Goal: Find contact information: Obtain details needed to contact an individual or organization

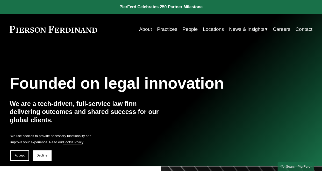
click at [182, 29] on link "People" at bounding box center [189, 29] width 15 height 10
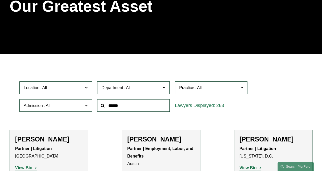
scroll to position [78, 0]
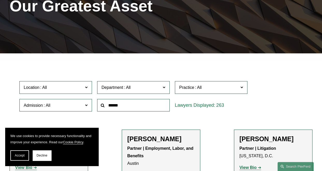
click at [114, 107] on input "text" at bounding box center [133, 105] width 72 height 13
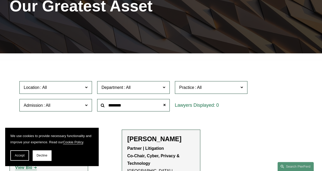
type input "********"
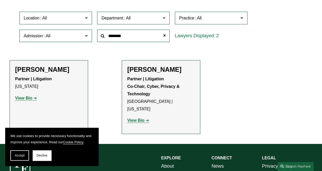
scroll to position [155, 0]
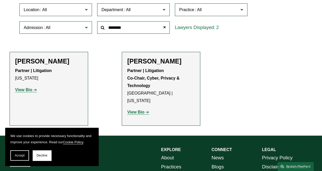
click at [39, 61] on h2 "[PERSON_NAME]" at bounding box center [49, 61] width 68 height 8
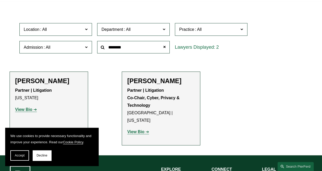
scroll to position [104, 0]
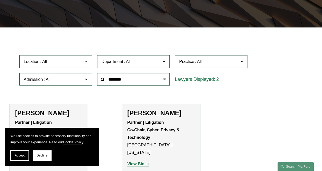
click at [164, 81] on span at bounding box center [164, 79] width 10 height 10
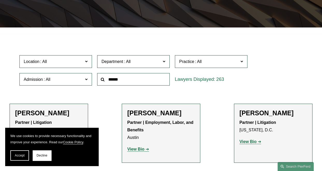
click at [164, 63] on span at bounding box center [163, 61] width 3 height 7
click at [196, 64] on span at bounding box center [198, 61] width 8 height 4
click at [0, 0] on link "Cyber, Privacy & Technology" at bounding box center [0, 0] width 0 height 0
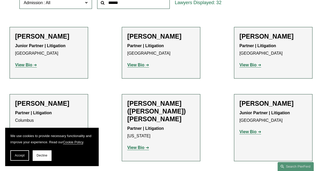
scroll to position [180, 0]
click at [25, 156] on button "Accept" at bounding box center [19, 155] width 19 height 10
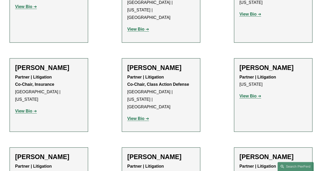
scroll to position [672, 0]
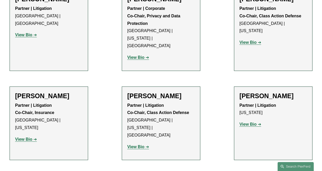
click at [252, 122] on strong "View Bio" at bounding box center [247, 124] width 17 height 4
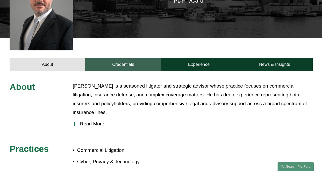
scroll to position [181, 0]
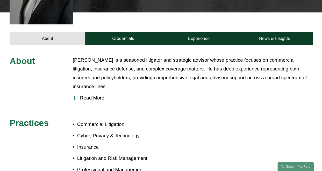
click at [95, 95] on span "Read More" at bounding box center [194, 98] width 236 height 6
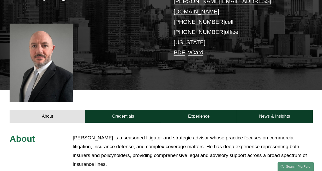
scroll to position [0, 0]
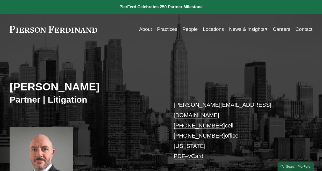
drag, startPoint x: 233, startPoint y: 126, endPoint x: 173, endPoint y: 108, distance: 62.2
click at [173, 108] on p "[PERSON_NAME][EMAIL_ADDRESS][DOMAIN_NAME] [PHONE_NUMBER] cell [PHONE_NUMBER] of…" at bounding box center [236, 130] width 126 height 61
copy p "[PERSON_NAME][EMAIL_ADDRESS][DOMAIN_NAME] [PHONE_NUMBER] cell [PHONE_NUMBER] of…"
